Goal: Navigation & Orientation: Go to known website

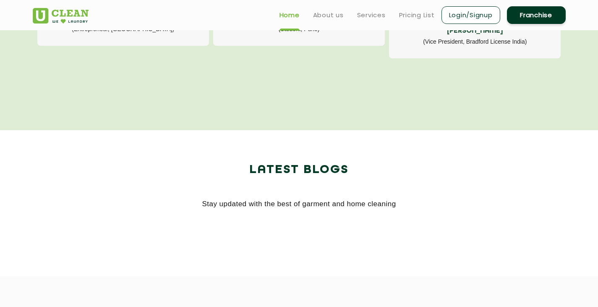
scroll to position [1309, 0]
